Goal: Task Accomplishment & Management: Manage account settings

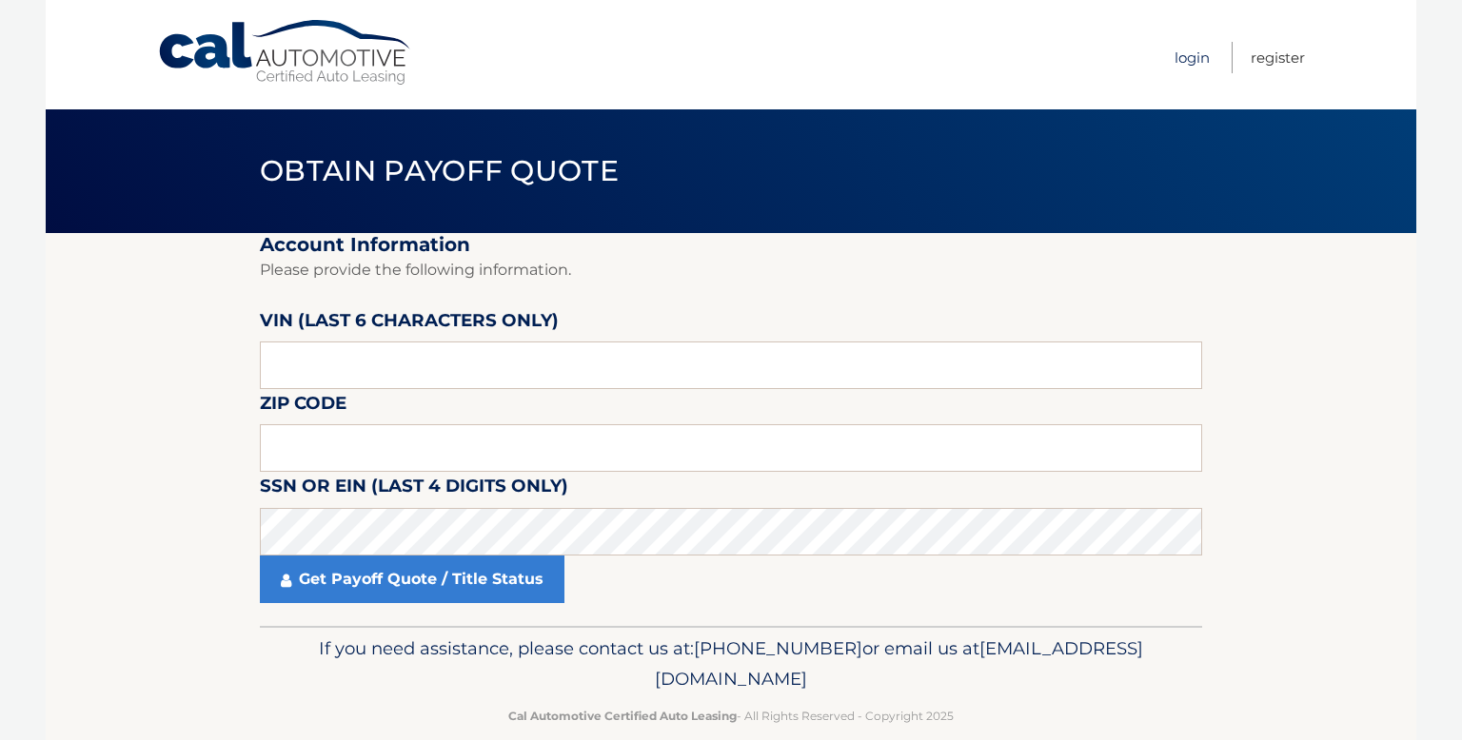
click at [1188, 54] on link "Login" at bounding box center [1191, 57] width 35 height 31
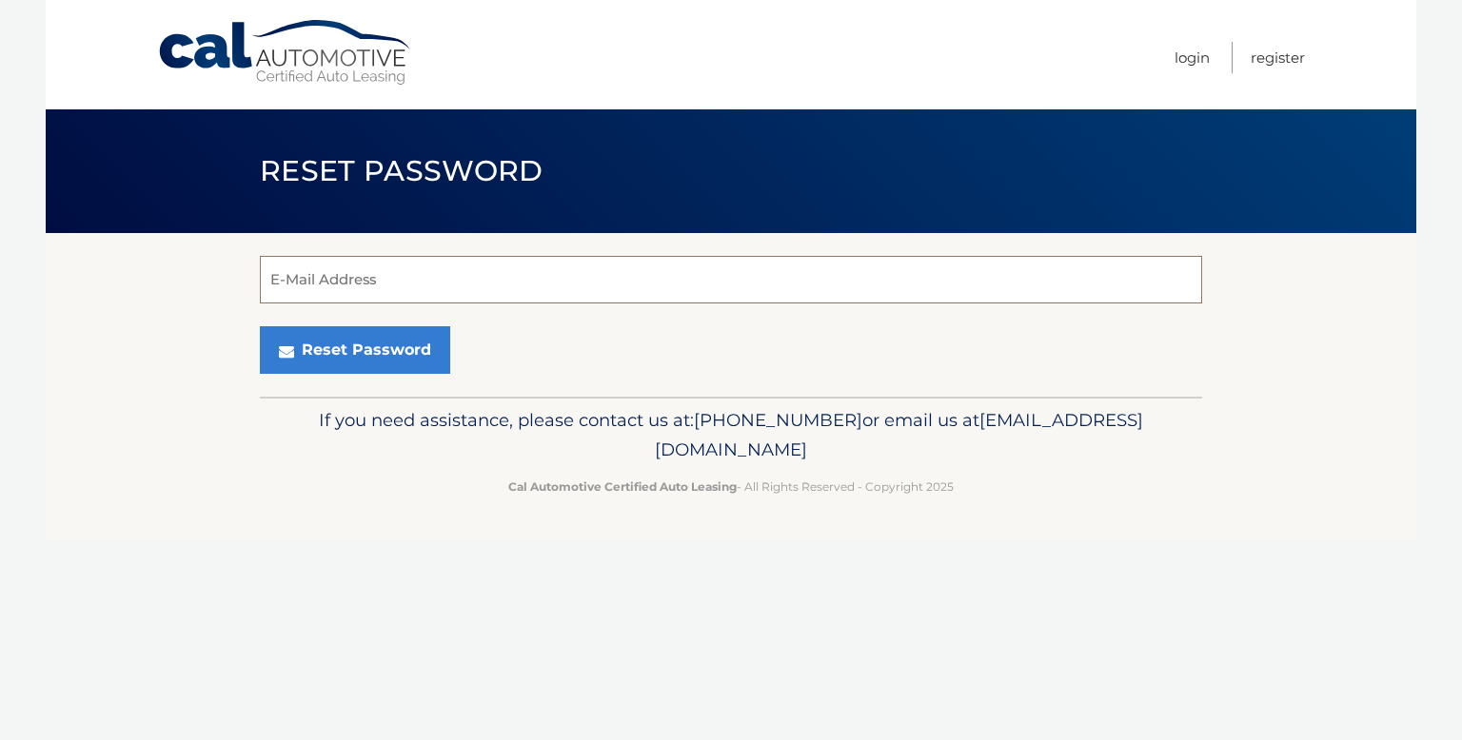
click at [722, 285] on input "E-Mail Address" at bounding box center [731, 280] width 942 height 48
type input "Ralo3301@gmail.com"
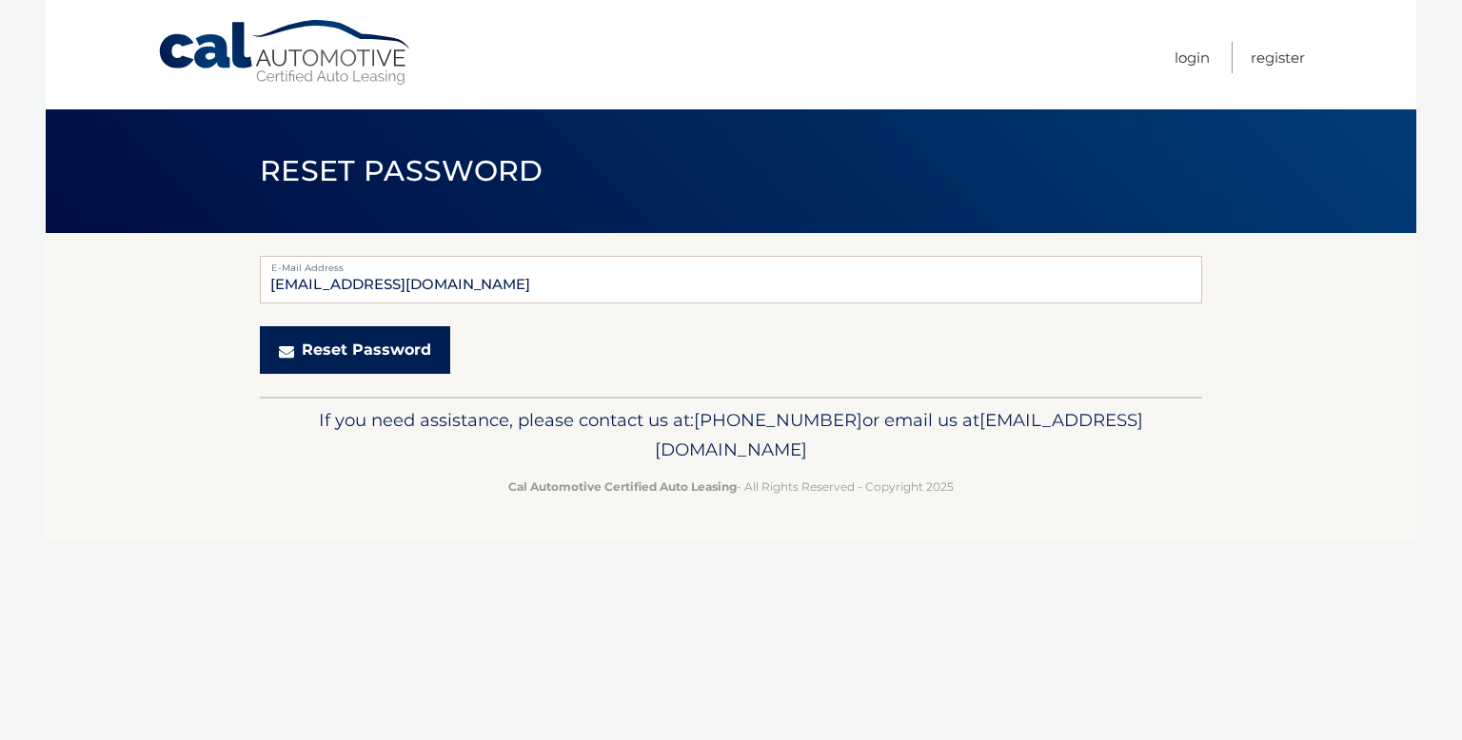
click at [390, 360] on button "Reset Password" at bounding box center [355, 350] width 190 height 48
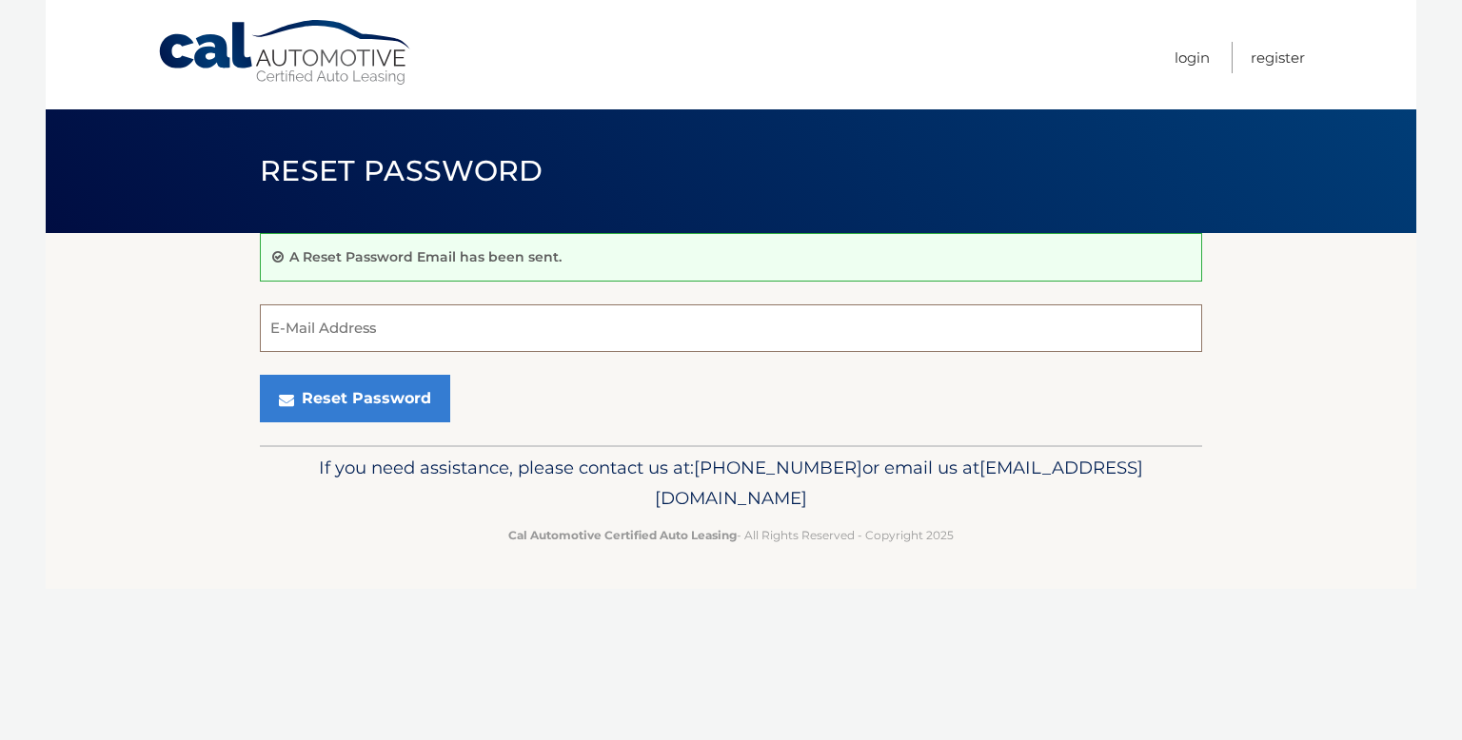
click at [612, 324] on input "E-Mail Address" at bounding box center [731, 329] width 942 height 48
type input "[EMAIL_ADDRESS][DOMAIN_NAME]"
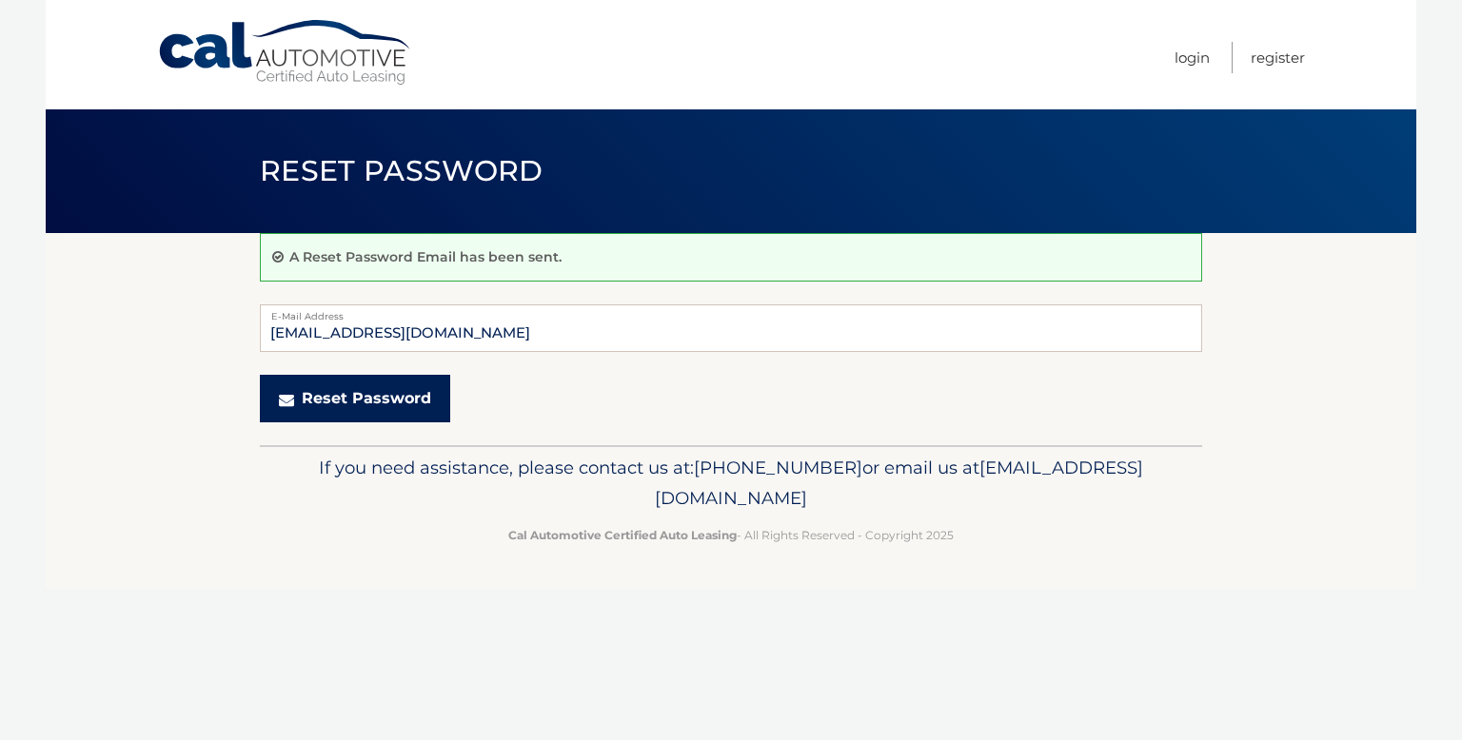
click at [350, 394] on button "Reset Password" at bounding box center [355, 399] width 190 height 48
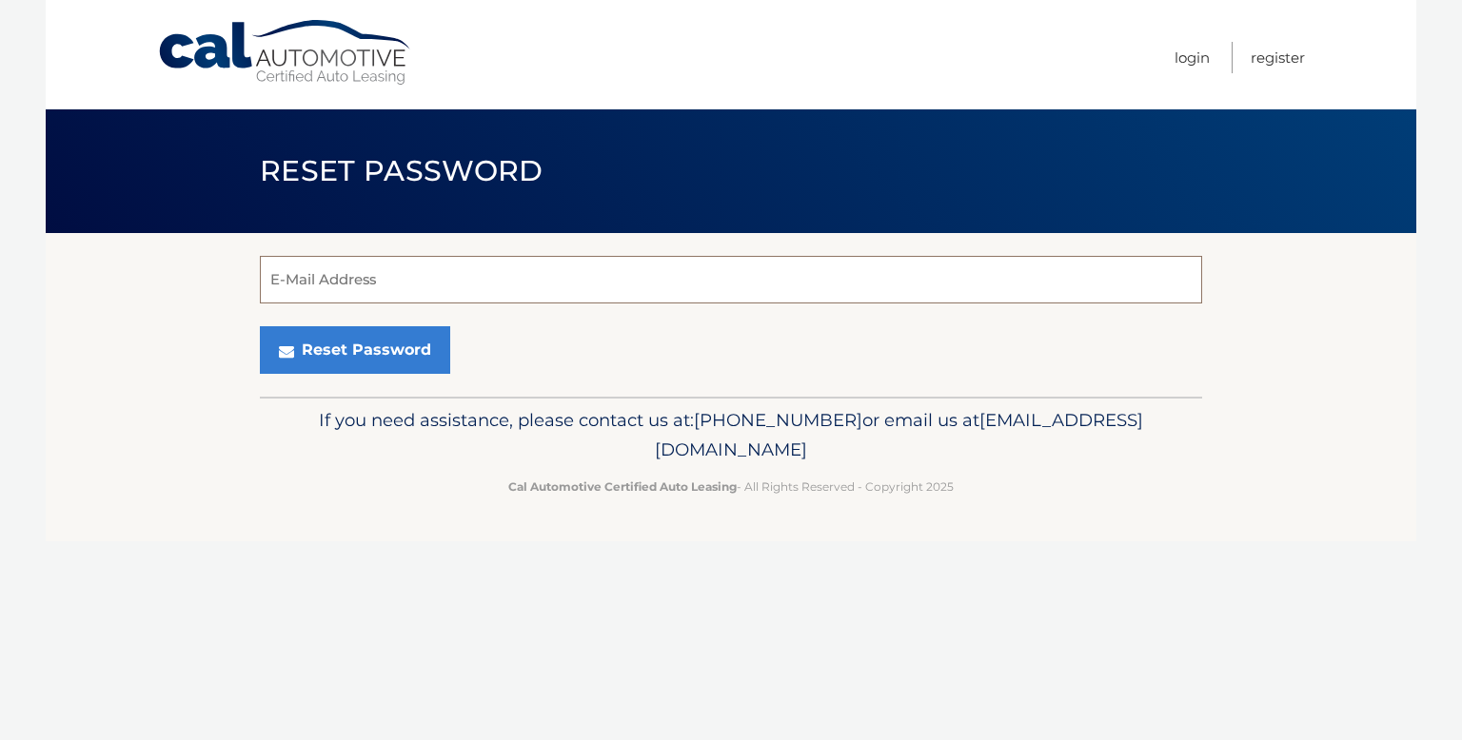
click at [625, 281] on input "E-Mail Address" at bounding box center [731, 280] width 942 height 48
type input "Ralo3301@gmail.com"
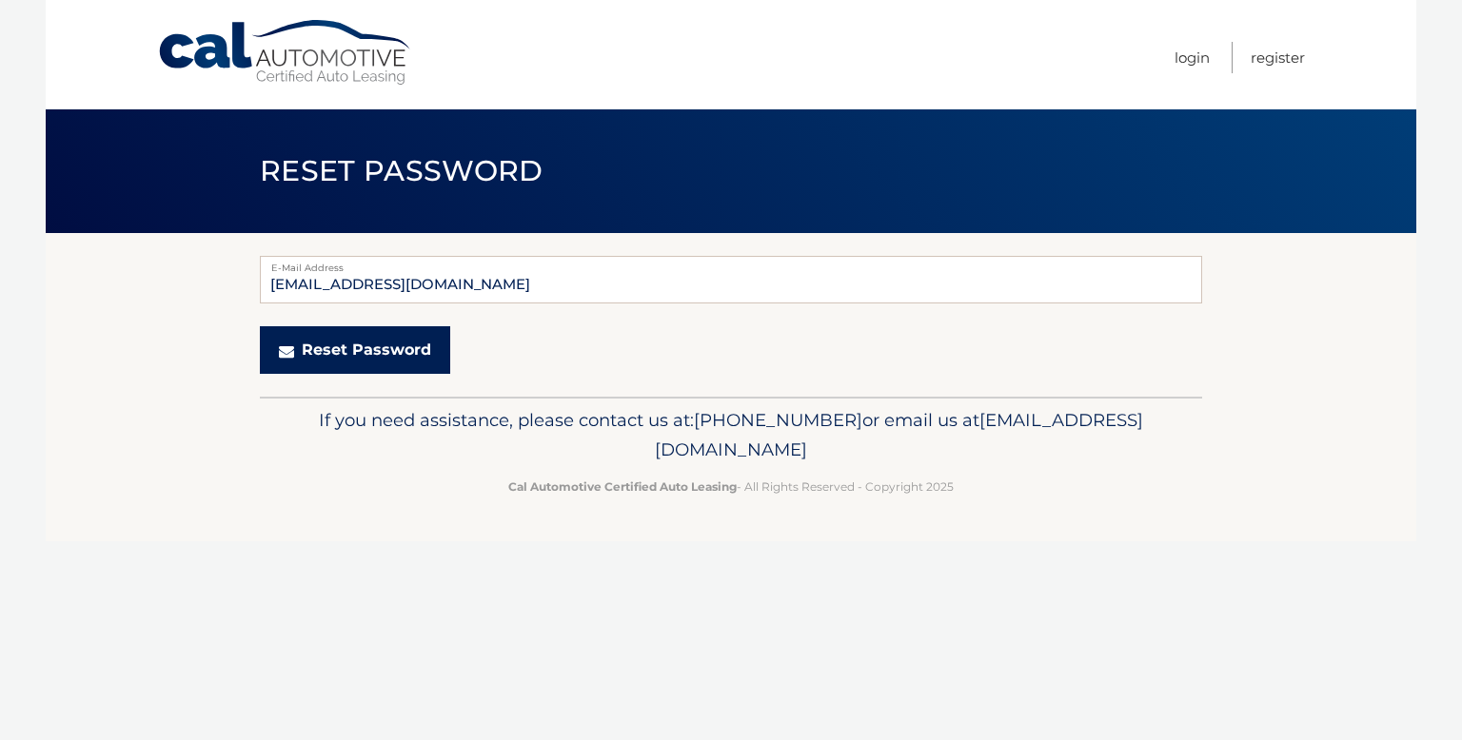
click at [416, 349] on button "Reset Password" at bounding box center [355, 350] width 190 height 48
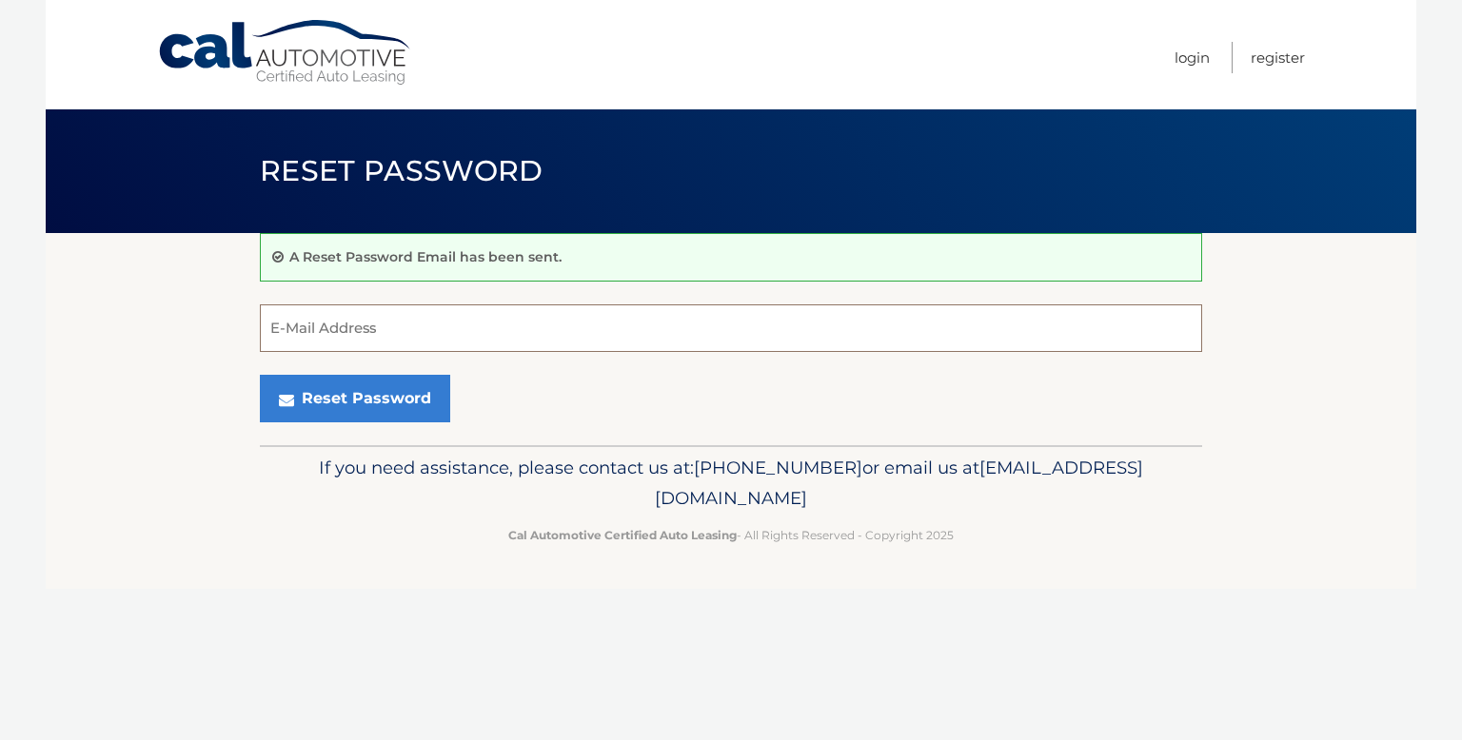
click at [561, 333] on input "E-Mail Address" at bounding box center [731, 329] width 942 height 48
type input "[EMAIL_ADDRESS][DOMAIN_NAME]"
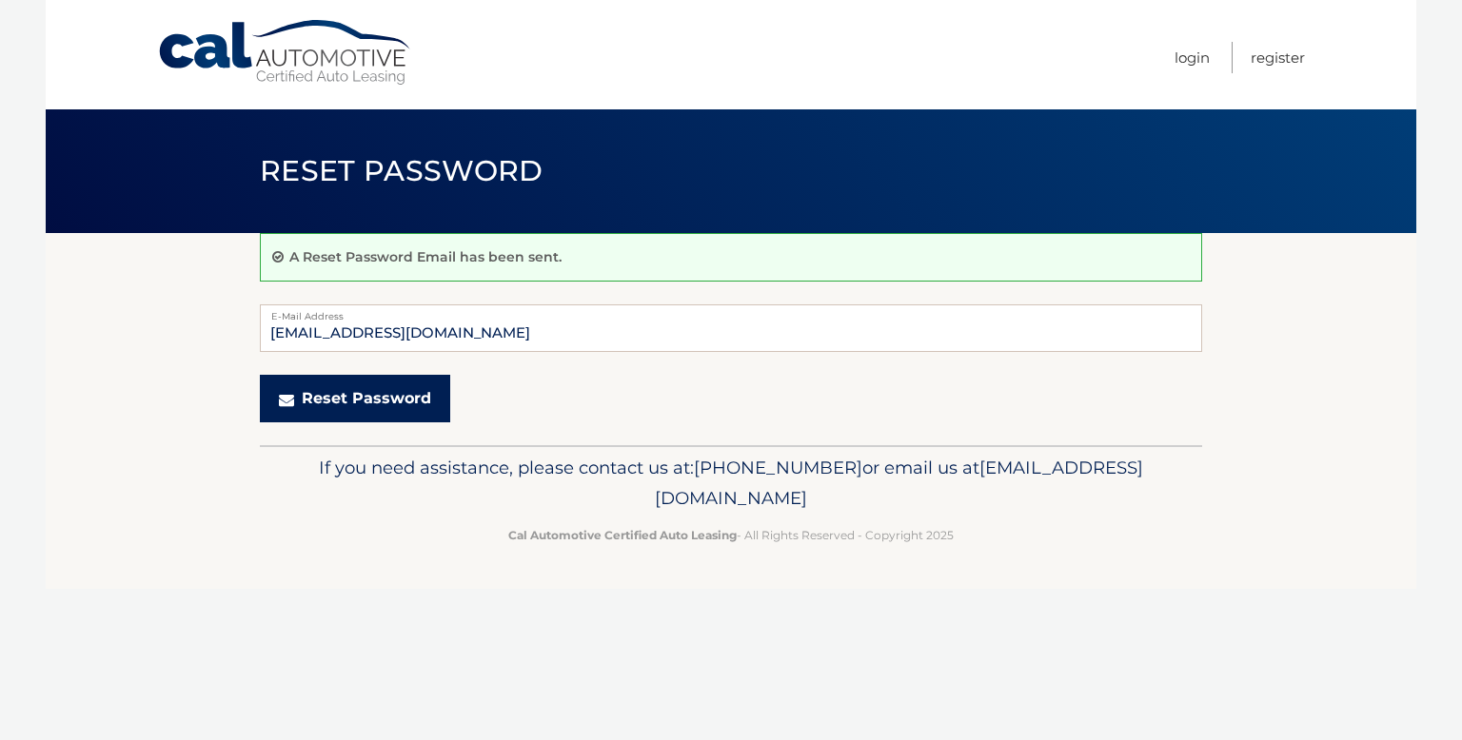
click at [407, 395] on button "Reset Password" at bounding box center [355, 399] width 190 height 48
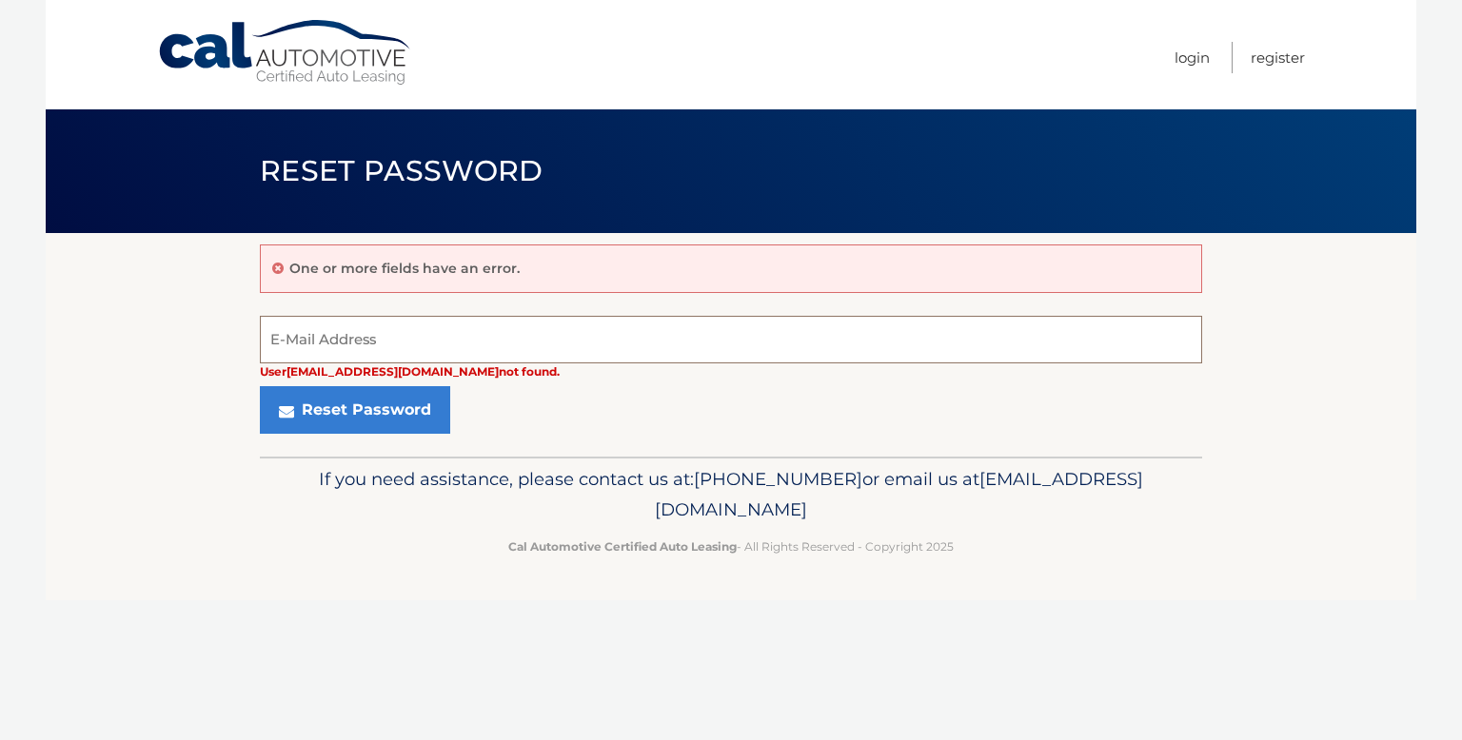
click at [455, 325] on input "E-Mail Address" at bounding box center [731, 340] width 942 height 48
type input "[EMAIL_ADDRESS][DOMAIN_NAME]"
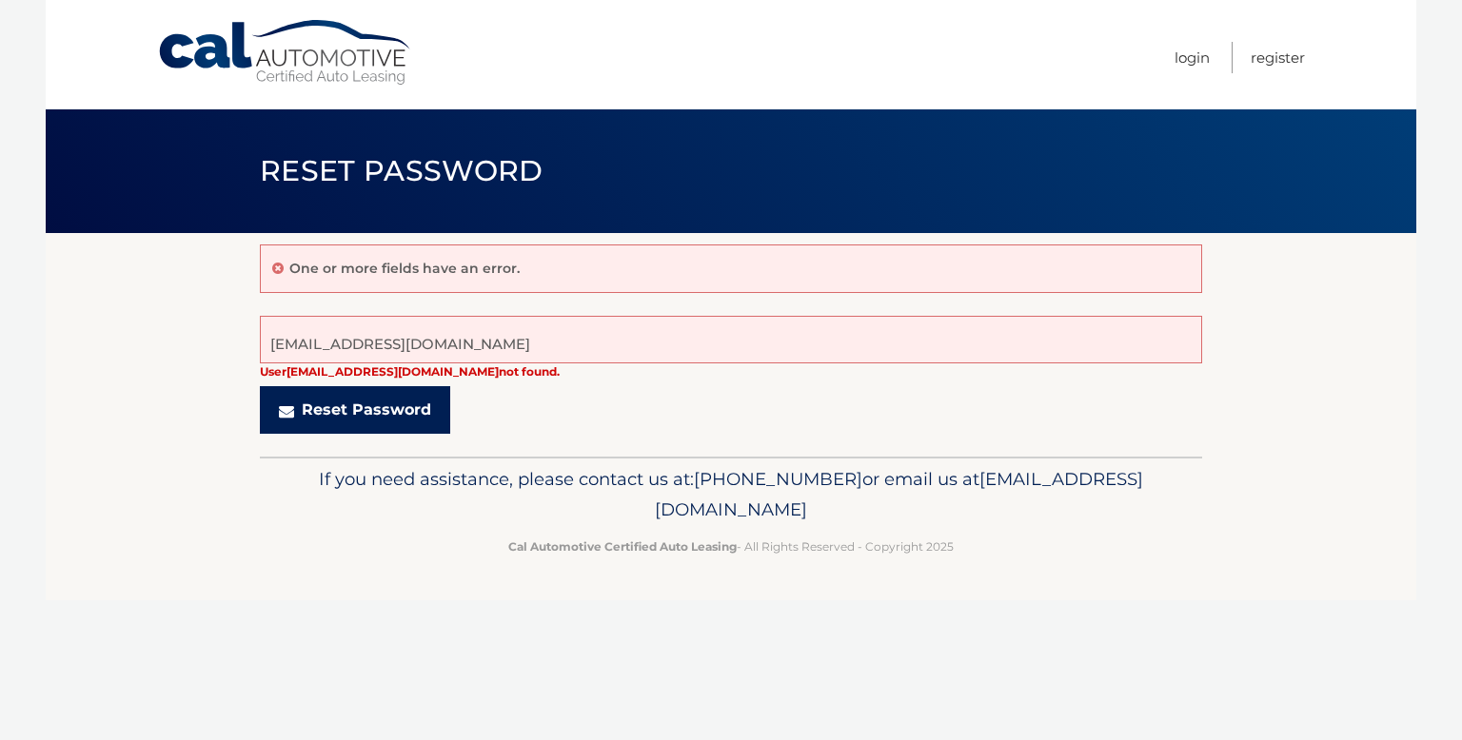
click at [412, 398] on button "Reset Password" at bounding box center [355, 410] width 190 height 48
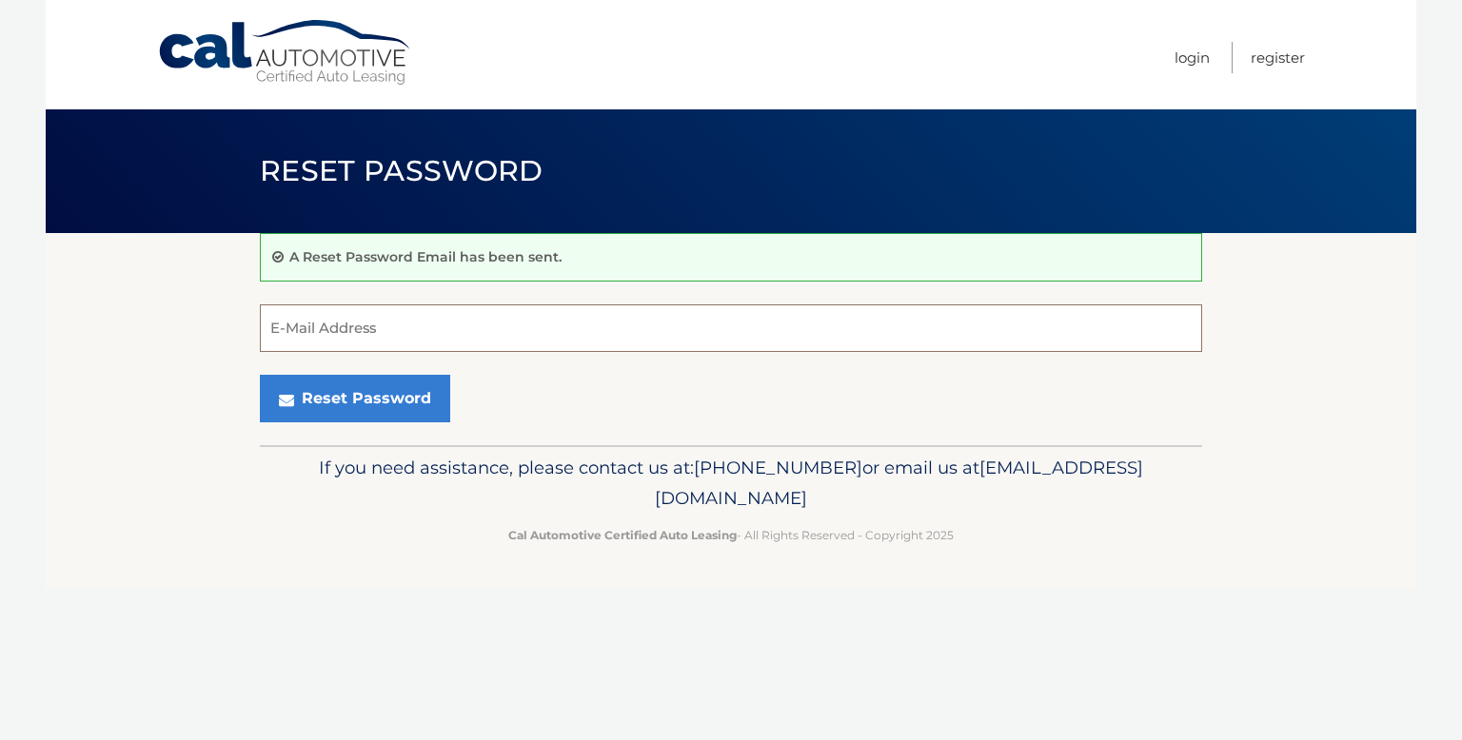
click at [462, 317] on input "E-Mail Address" at bounding box center [731, 329] width 942 height 48
type input "ralo3301@gmail.com"
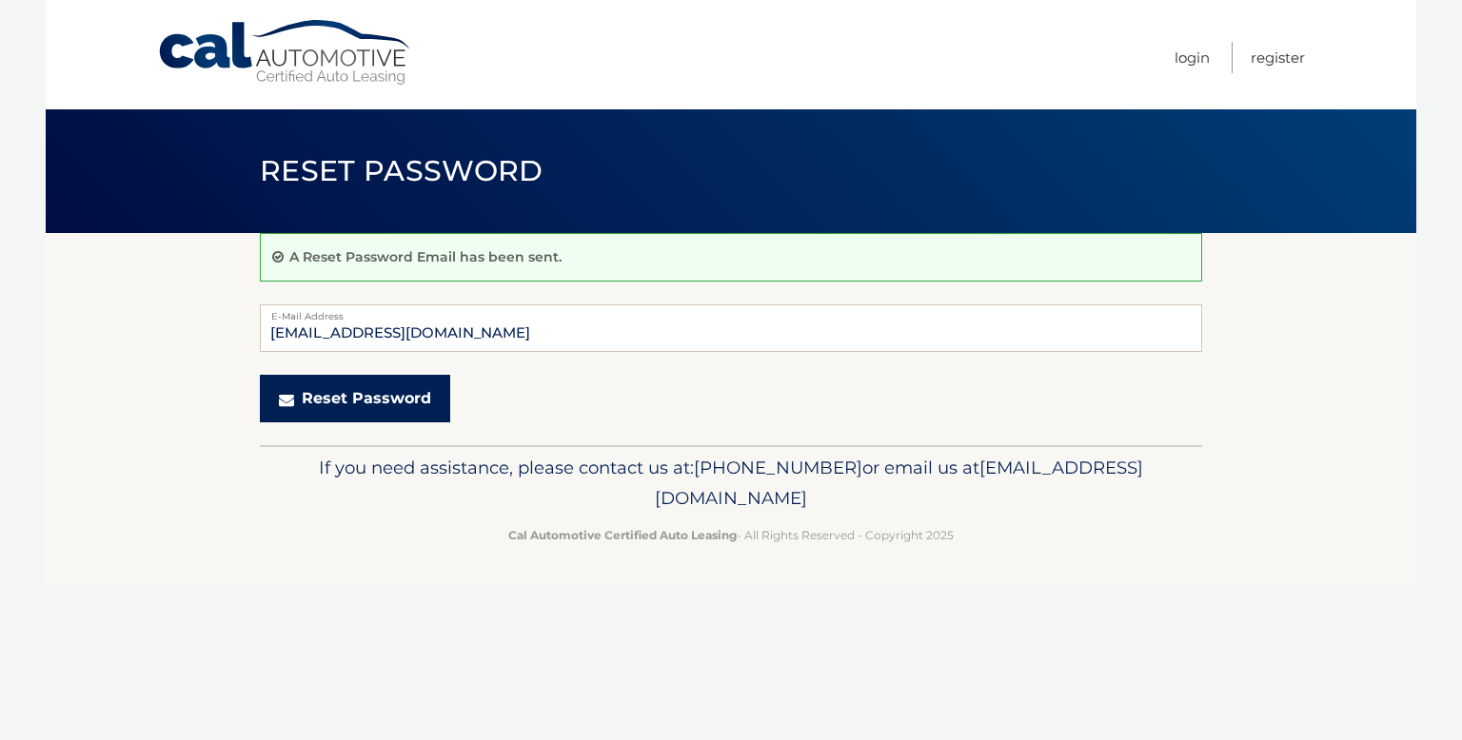
click at [374, 396] on button "Reset Password" at bounding box center [355, 399] width 190 height 48
click at [381, 397] on button "Reset Password" at bounding box center [355, 399] width 190 height 48
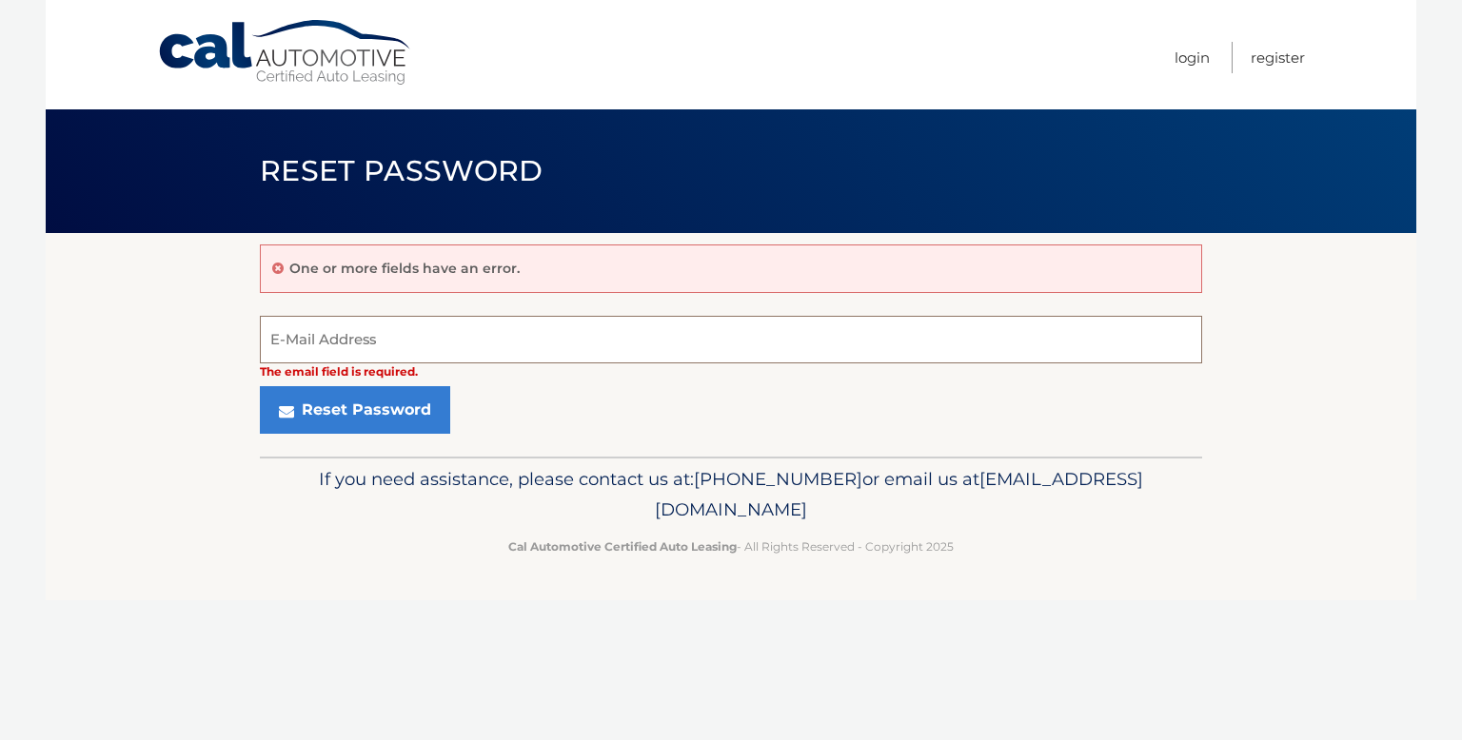
click at [452, 341] on input "E-Mail Address" at bounding box center [731, 340] width 942 height 48
type input "Ralo3301@gmail.com"
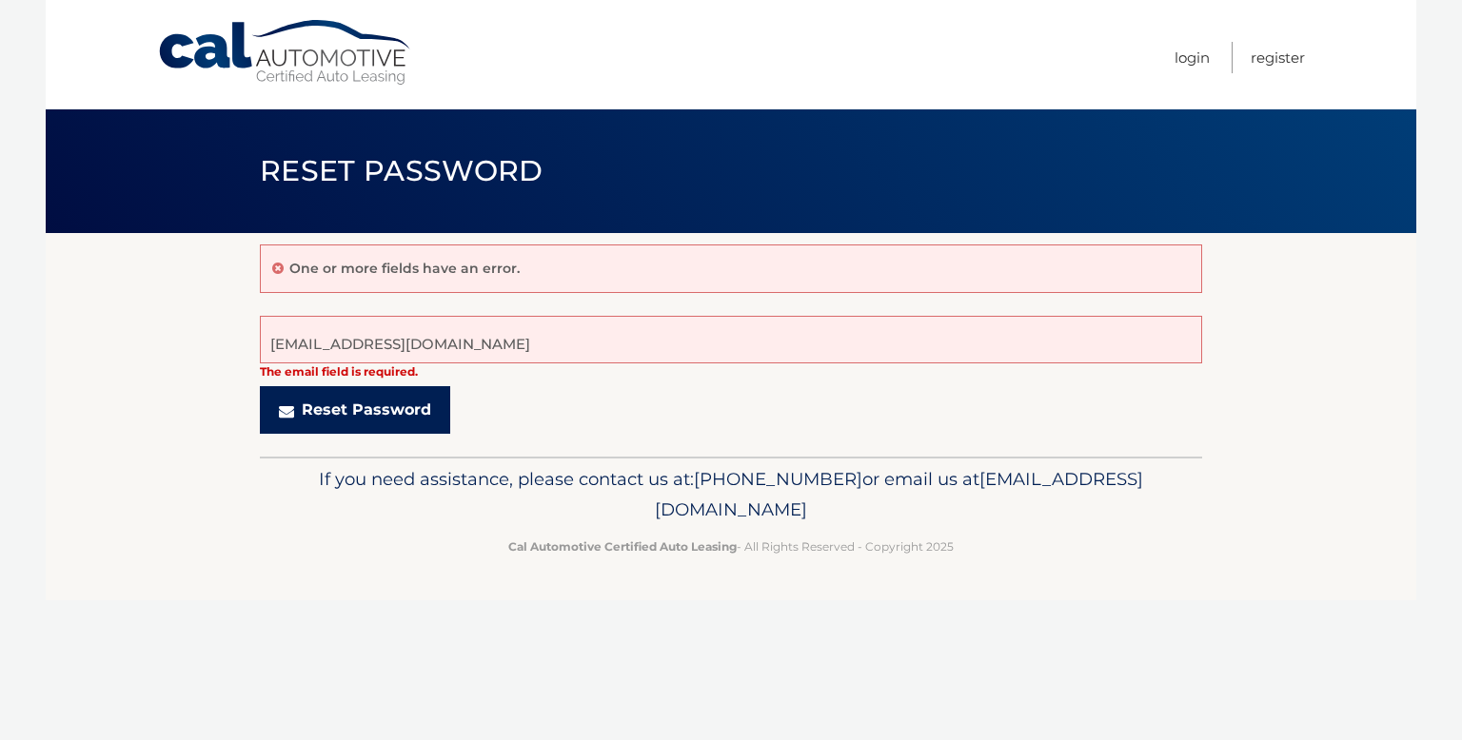
click at [385, 412] on button "Reset Password" at bounding box center [355, 410] width 190 height 48
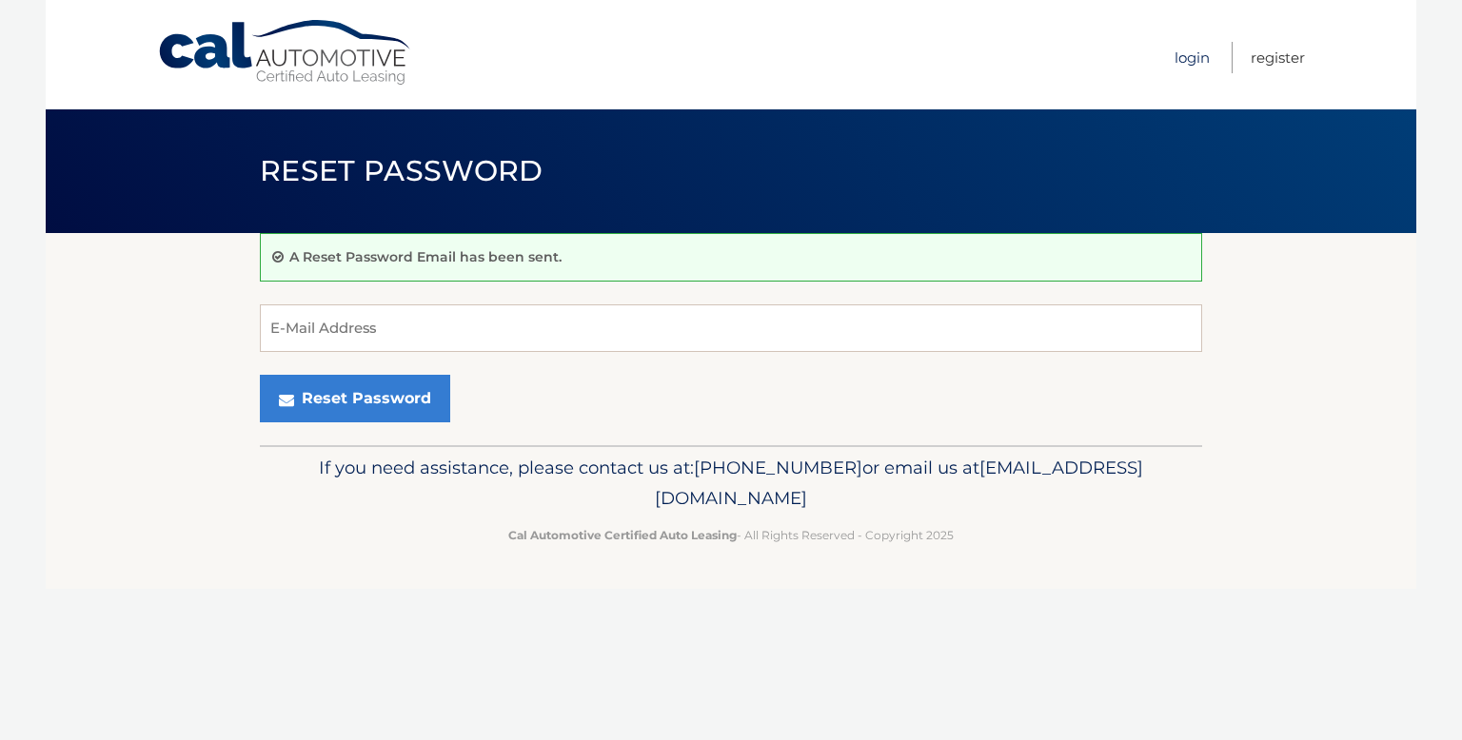
click at [1192, 58] on link "Login" at bounding box center [1191, 57] width 35 height 31
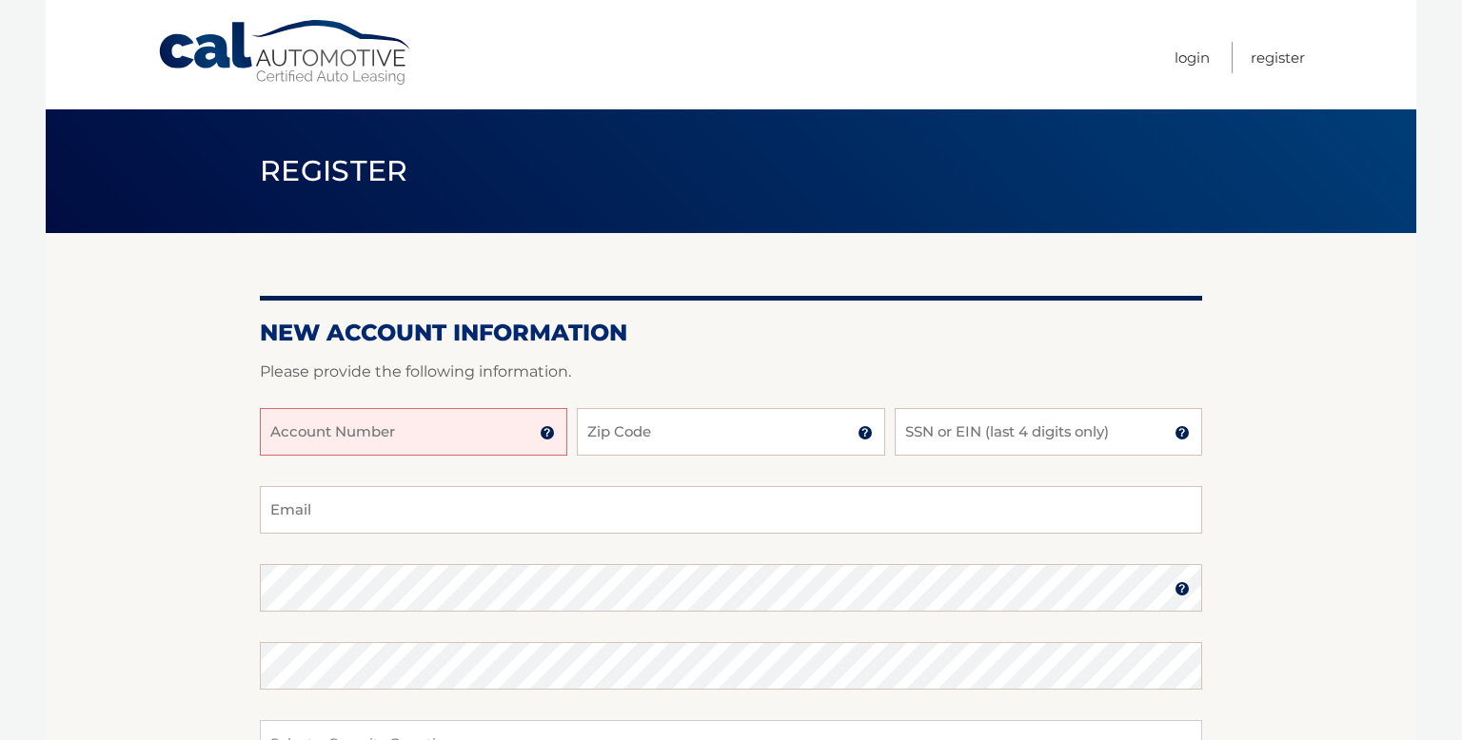
click at [382, 429] on input "Account Number" at bounding box center [413, 432] width 307 height 48
click at [1191, 58] on link "Login" at bounding box center [1191, 57] width 35 height 31
click at [542, 435] on img at bounding box center [547, 432] width 15 height 15
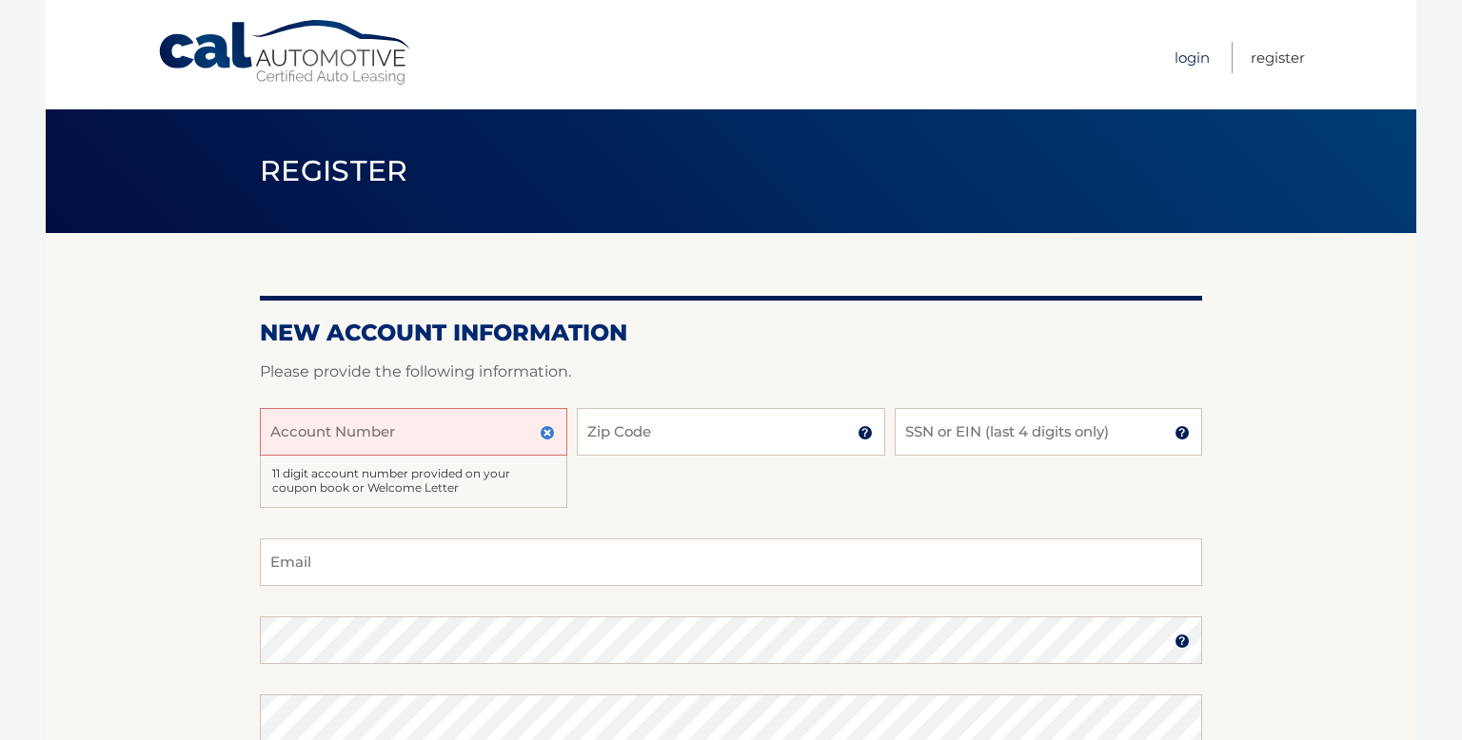
click at [1184, 55] on link "Login" at bounding box center [1191, 57] width 35 height 31
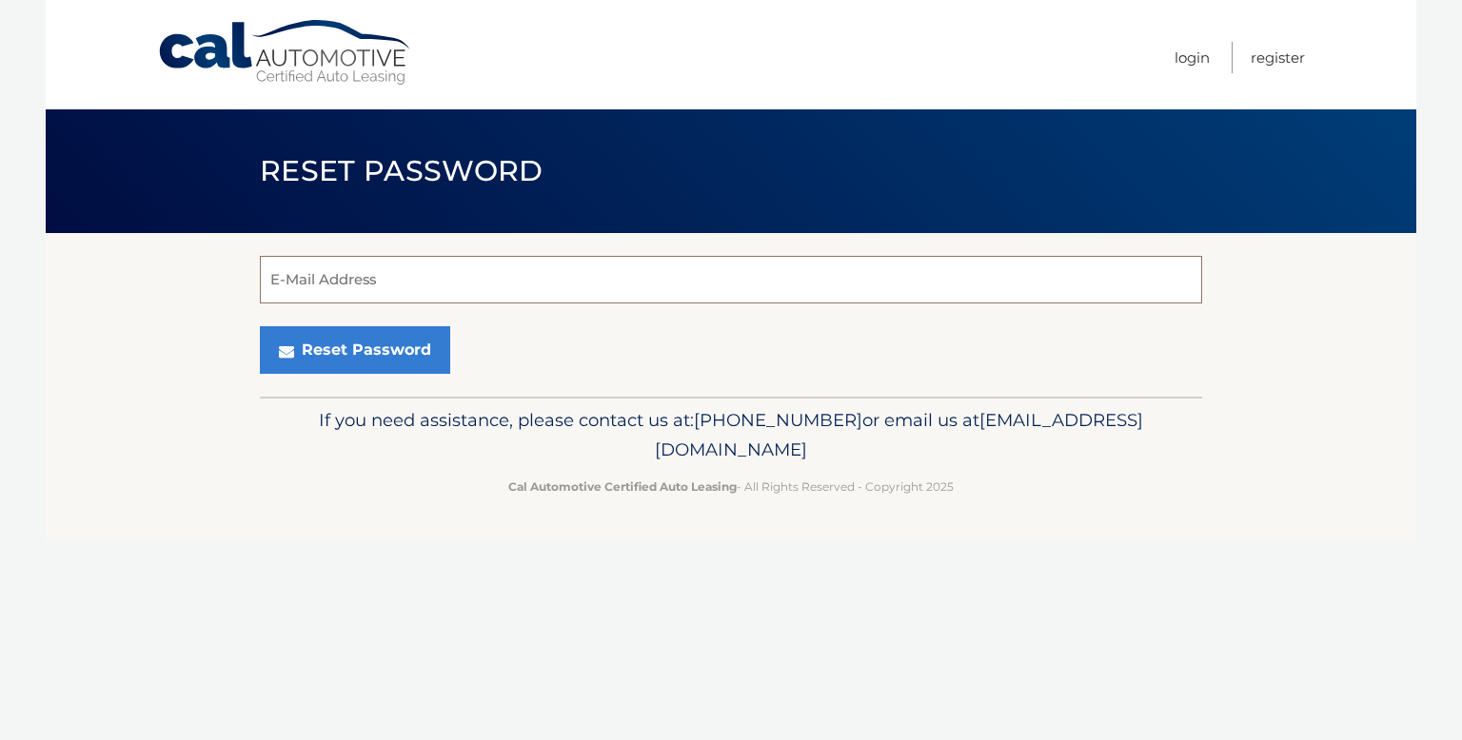
click at [380, 274] on input "E-Mail Address" at bounding box center [731, 280] width 942 height 48
type input "[EMAIL_ADDRESS][DOMAIN_NAME]"
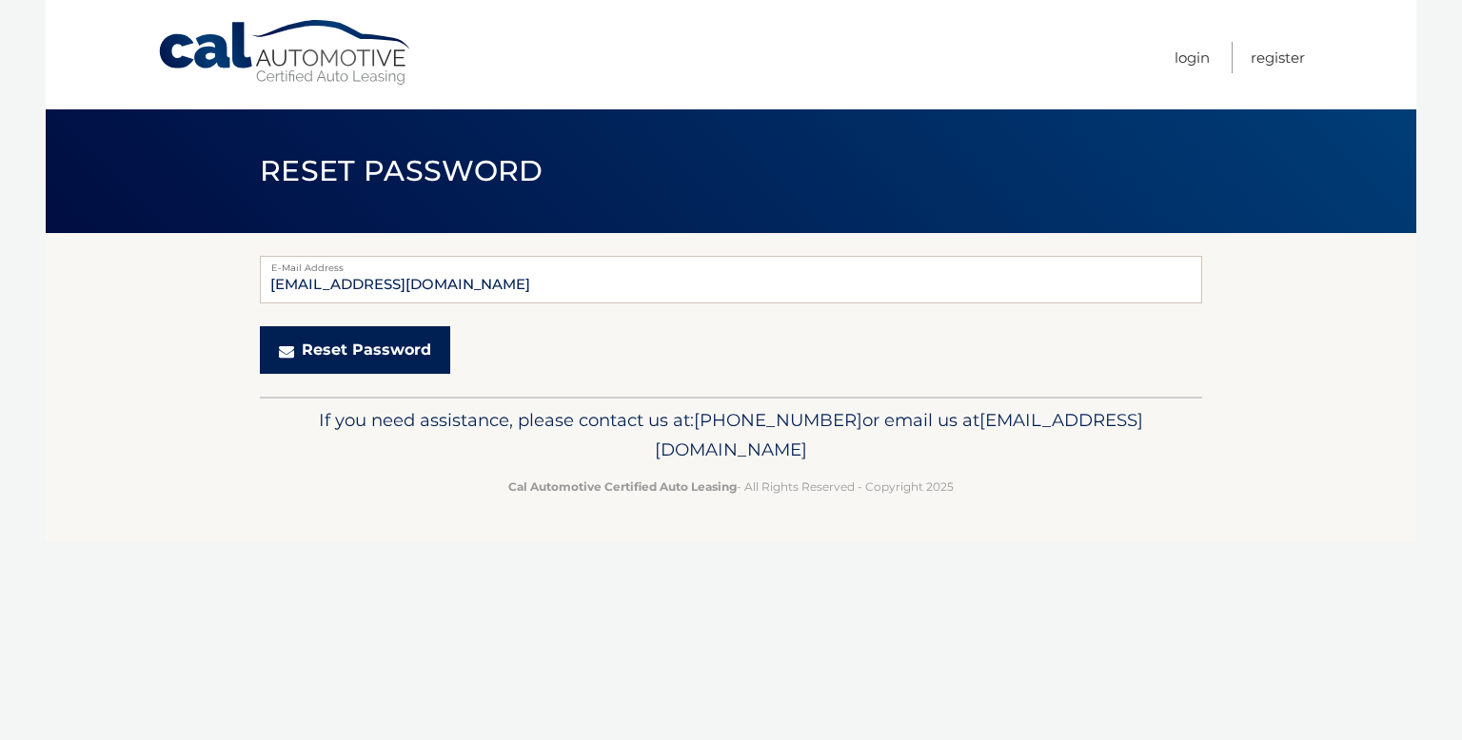
click at [403, 349] on button "Reset Password" at bounding box center [355, 350] width 190 height 48
